Goal: Navigation & Orientation: Find specific page/section

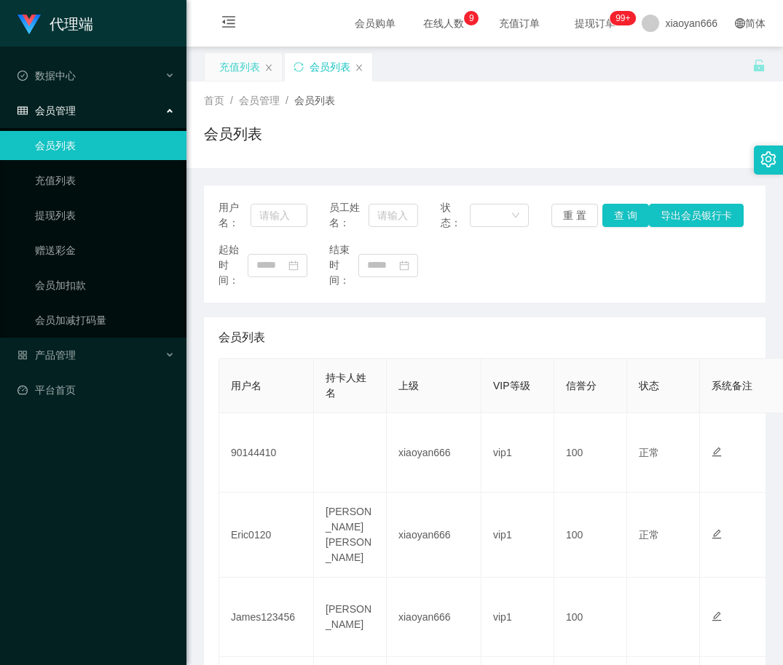
click at [250, 76] on div "充值列表" at bounding box center [239, 67] width 41 height 28
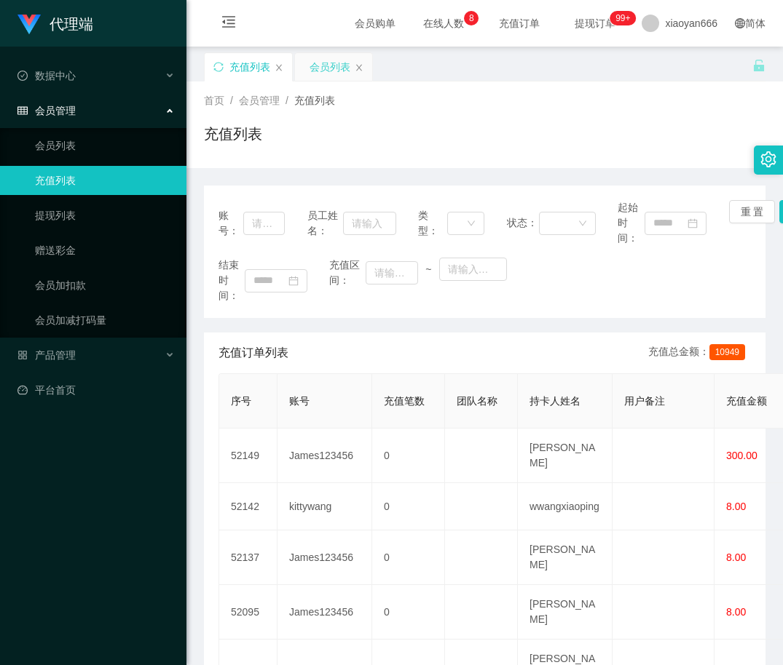
click at [305, 70] on div "会员列表" at bounding box center [333, 67] width 77 height 28
click at [336, 70] on div "会员列表" at bounding box center [329, 67] width 41 height 28
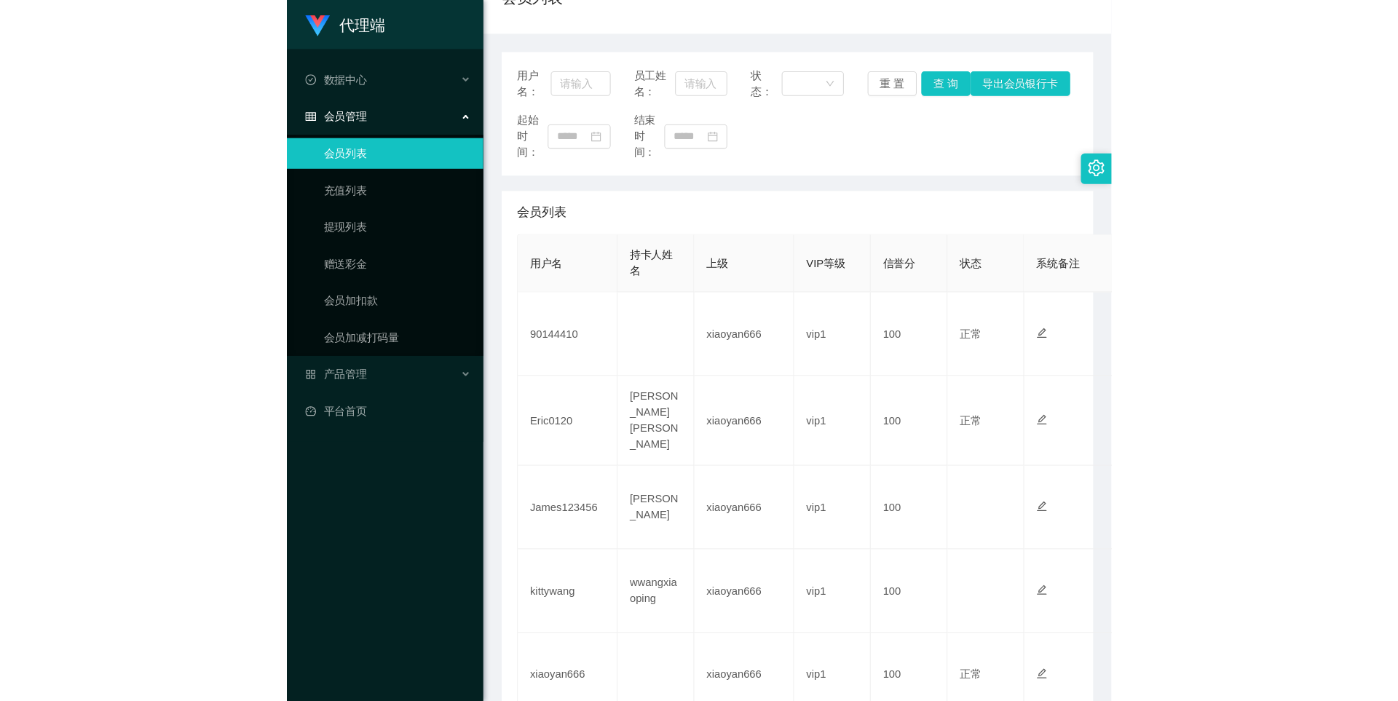
scroll to position [146, 0]
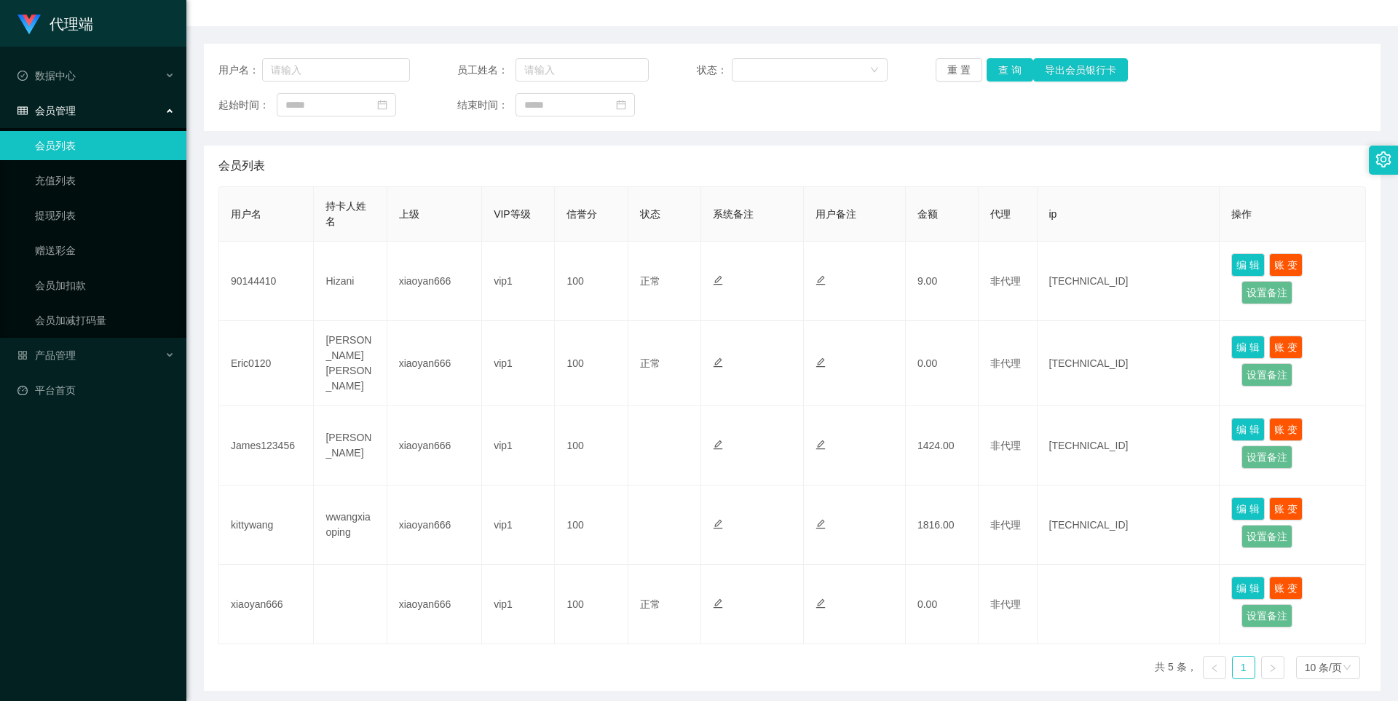
scroll to position [121, 0]
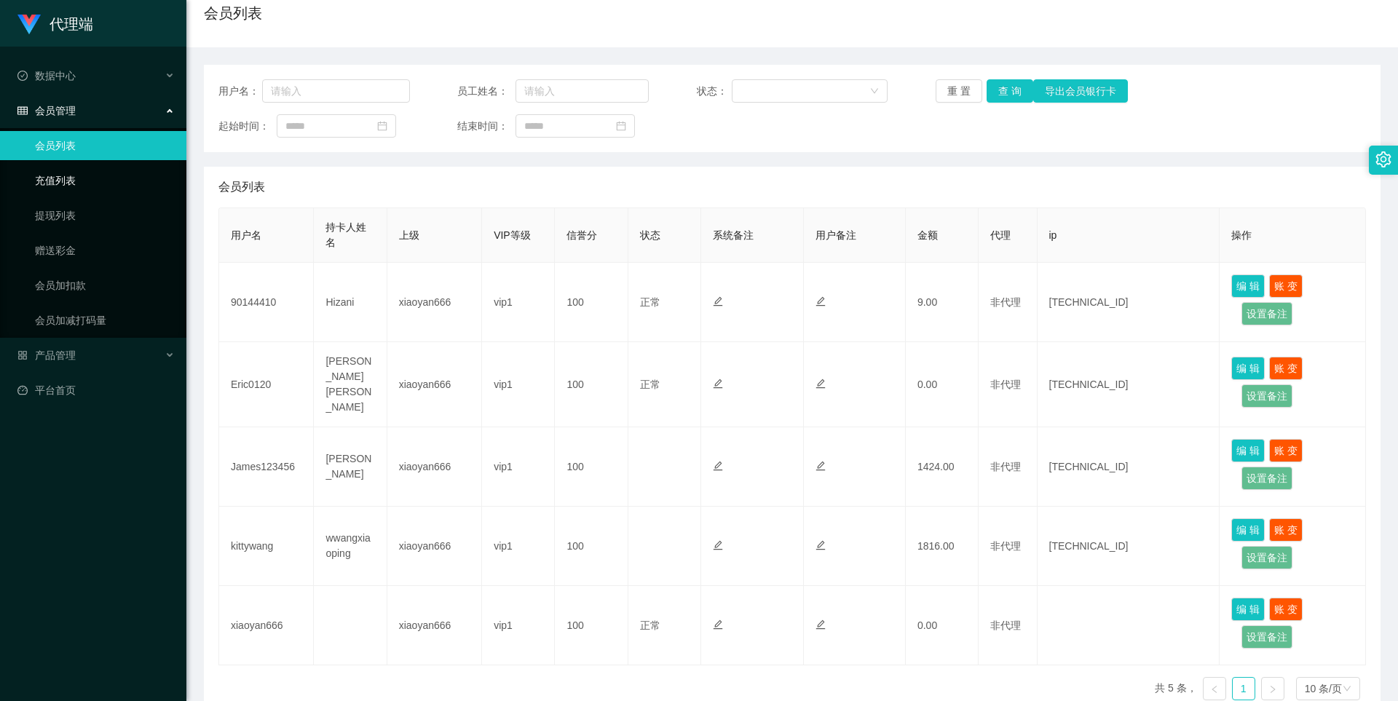
click at [116, 179] on link "充值列表" at bounding box center [105, 180] width 140 height 29
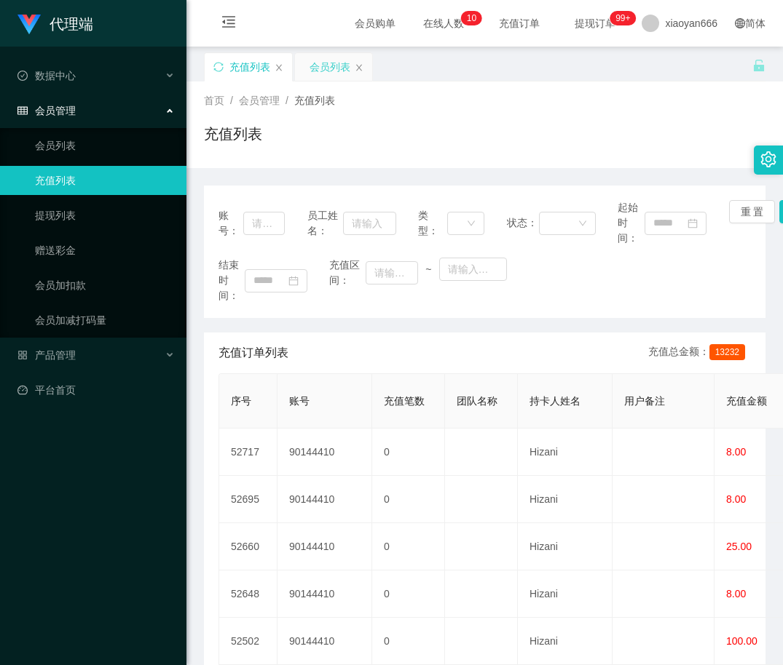
click at [311, 70] on div "会员列表" at bounding box center [329, 67] width 41 height 28
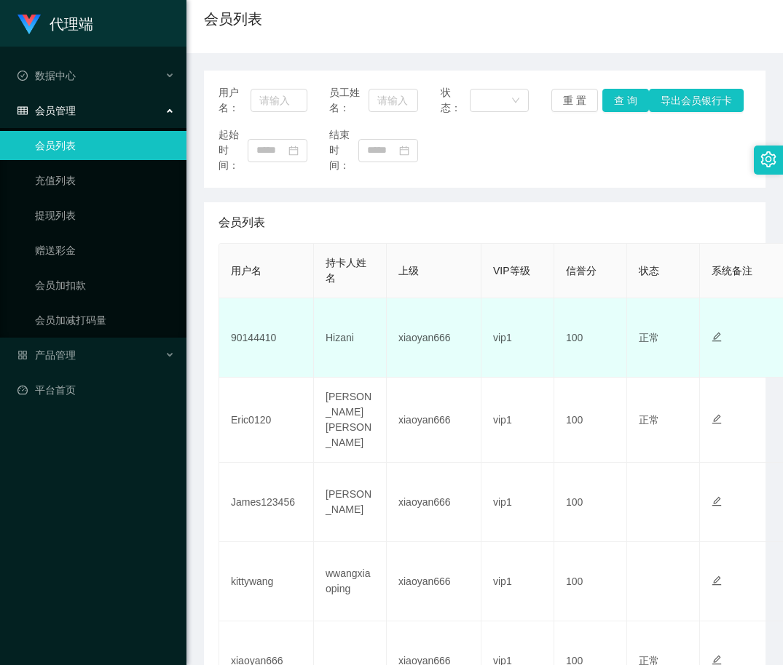
scroll to position [114, 0]
